Goal: Transaction & Acquisition: Purchase product/service

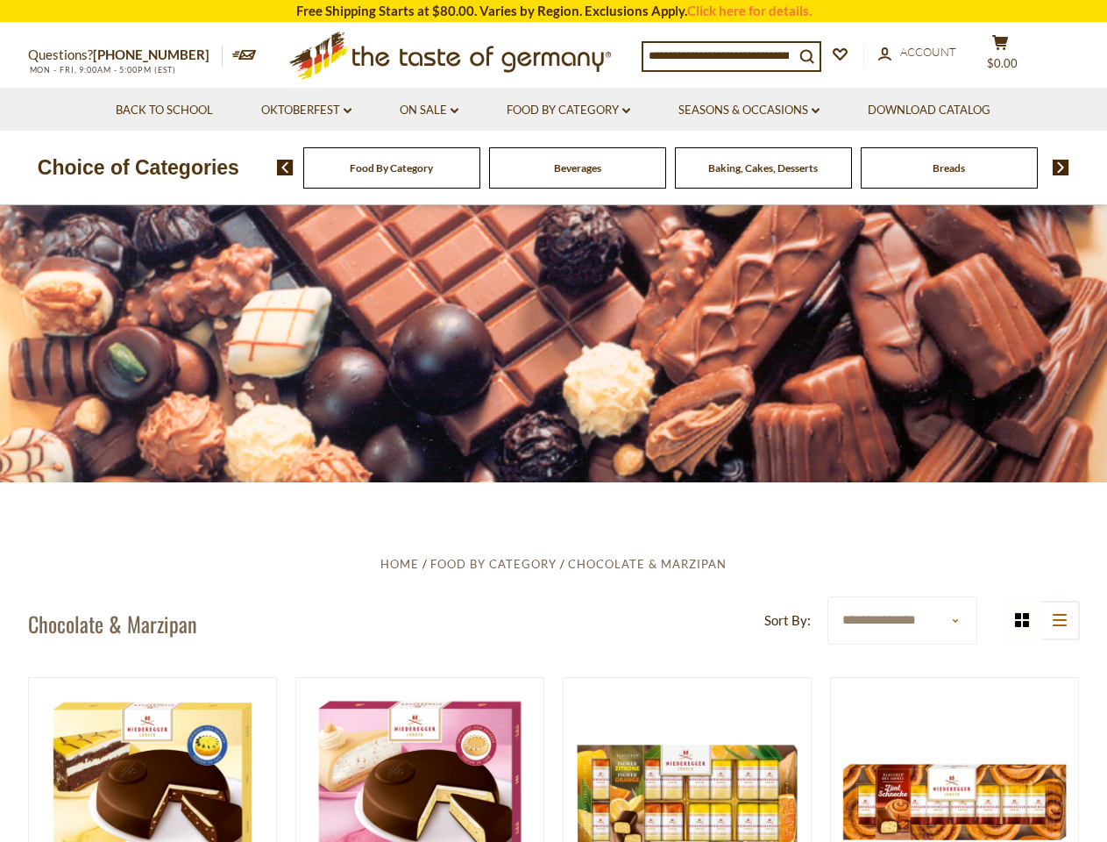
click at [553, 421] on div at bounding box center [553, 343] width 1107 height 277
click at [1012, 56] on span "$0.00" at bounding box center [1002, 63] width 31 height 14
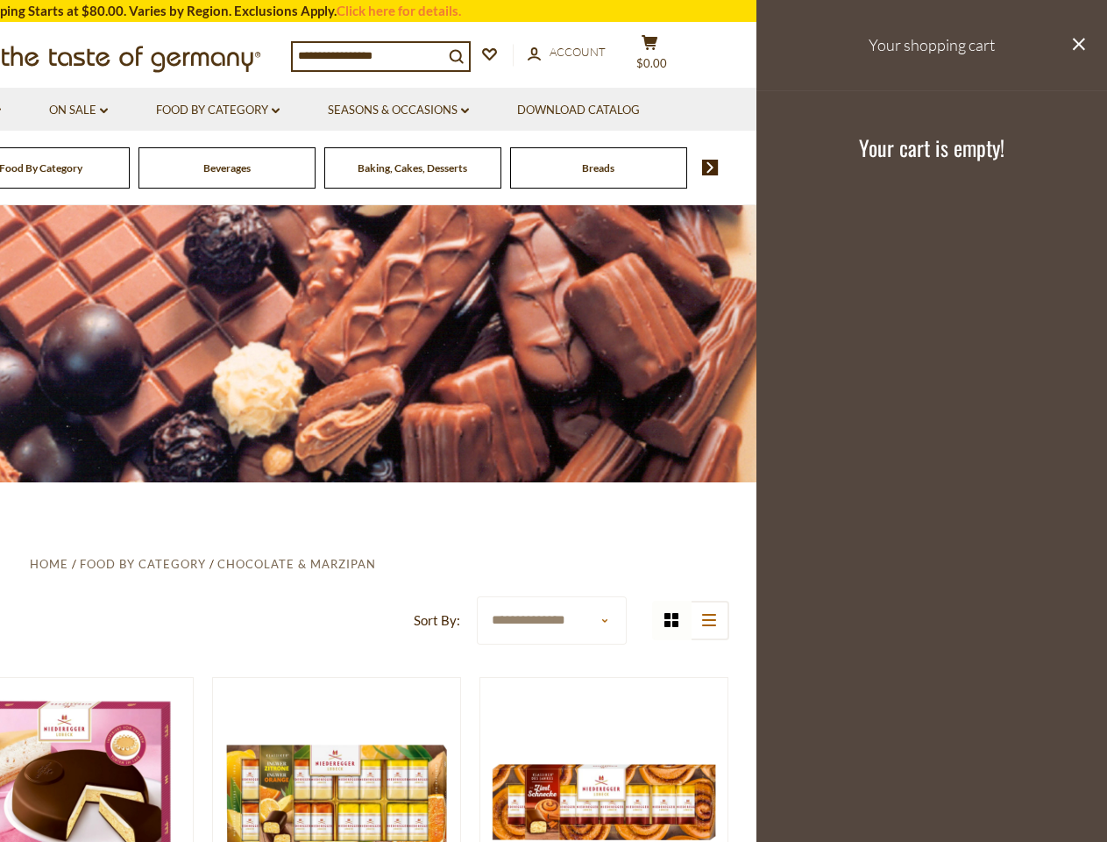
click at [429, 110] on link "Seasons & Occasions dropdown_arrow" at bounding box center [398, 110] width 141 height 19
click at [570, 110] on link "Download Catalog" at bounding box center [578, 110] width 123 height 19
click at [672, 167] on header "Free Shipping Starts at $80.00. Varies by Region. Exclusions Apply. Click here …" at bounding box center [202, 102] width 1107 height 205
click at [279, 167] on header "Free Shipping Starts at $80.00. Varies by Region. Exclusions Apply. Click here …" at bounding box center [202, 102] width 1107 height 205
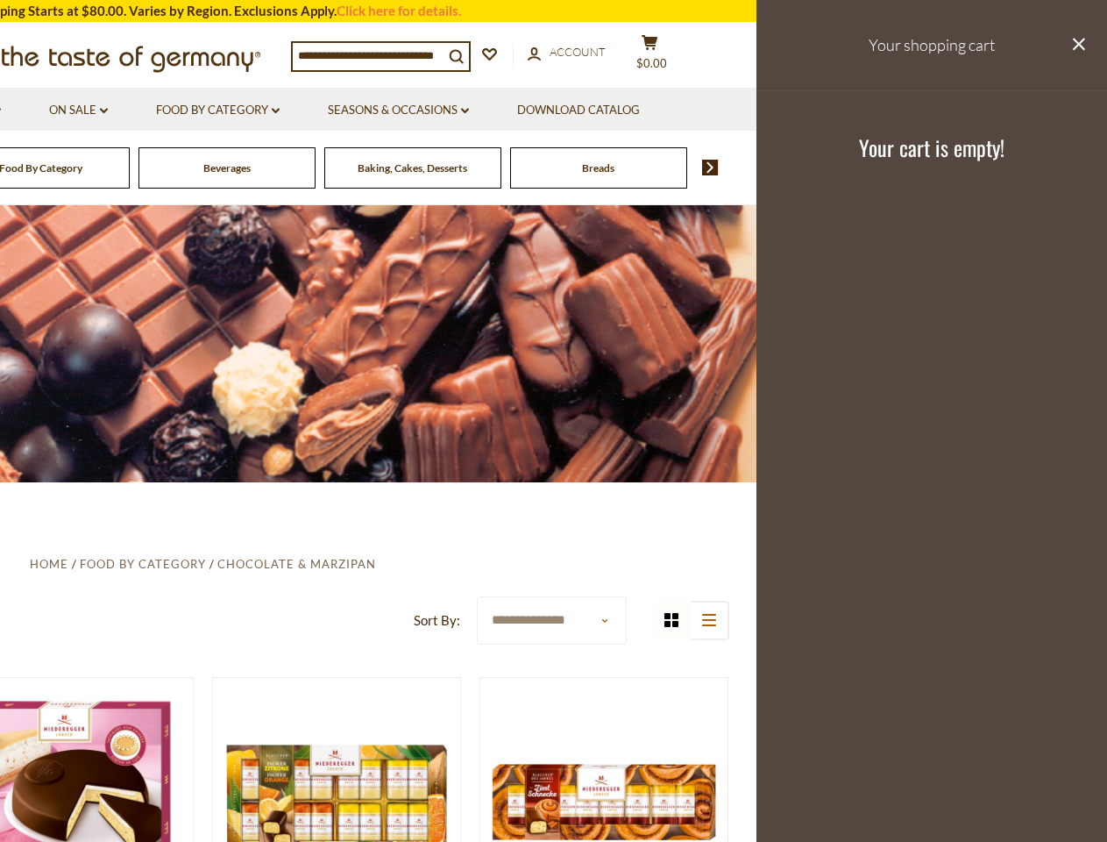
click at [1055, 167] on footer "Your cart is empty!" at bounding box center [932, 146] width 351 height 113
